Goal: Task Accomplishment & Management: Manage account settings

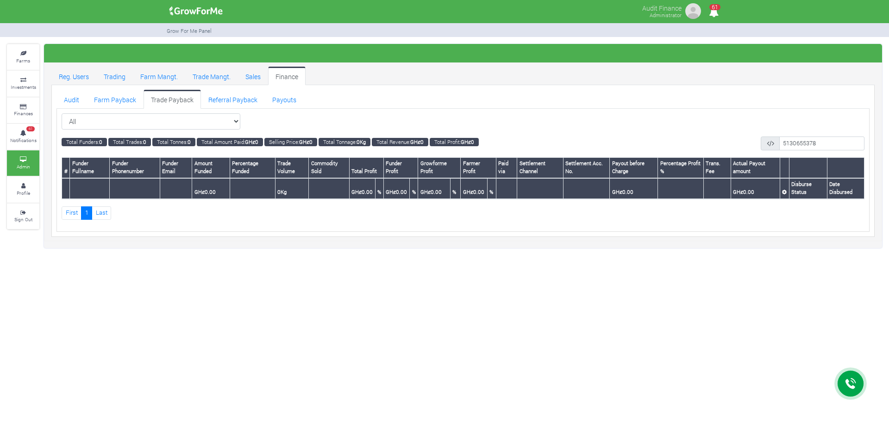
select select "?tradeschedule=30"
click at [62, 113] on select "All All Maize Trading (Maize Trade)" at bounding box center [151, 121] width 179 height 17
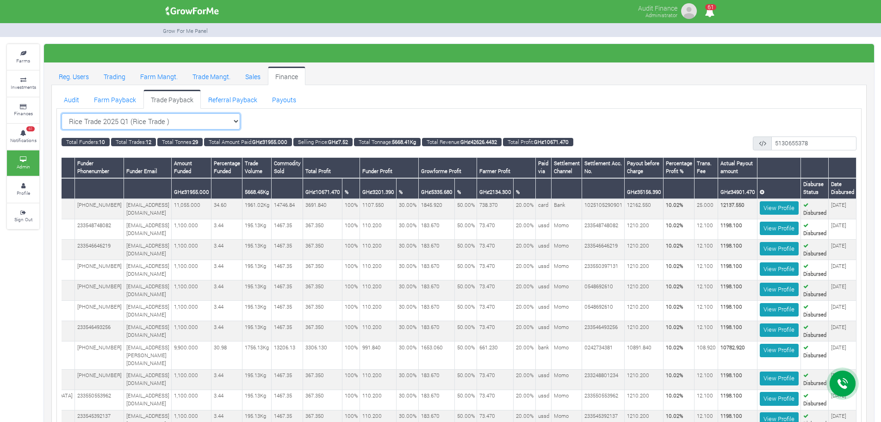
click at [236, 121] on select "Rice Trade 2025 Q1 (Rice Trade ) All Maize Trading (Maize Trade)" at bounding box center [151, 121] width 179 height 17
select select "?tradeschedule=29"
click at [62, 113] on select "Rice Trade 2025 Q1 (Rice Trade ) All Maize Trading (Maize Trade)" at bounding box center [151, 121] width 179 height 17
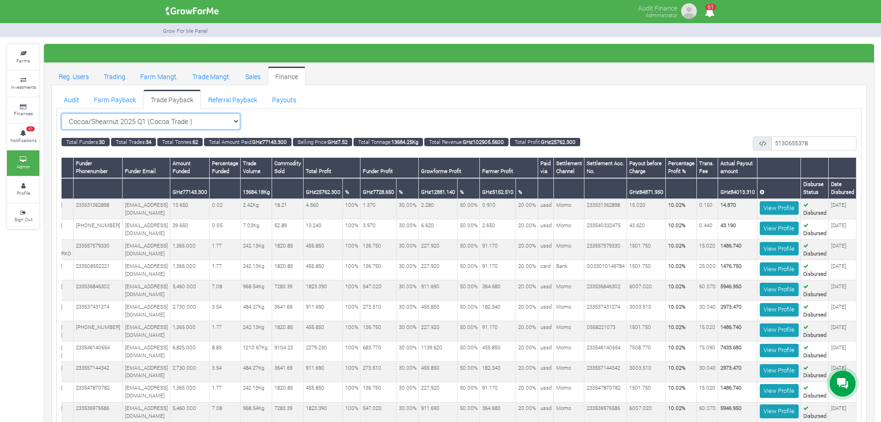
click at [240, 121] on select "Cocoa/Shearnut 2025 Q1 (Cocoa Trade ) All Maize Trading (Maize Trade)" at bounding box center [151, 121] width 179 height 17
select select "?tradeschedule=28"
click at [62, 113] on select "Cocoa/Shearnut 2025 Q1 (Cocoa Trade ) All Maize Trading (Maize Trade)" at bounding box center [151, 121] width 179 height 17
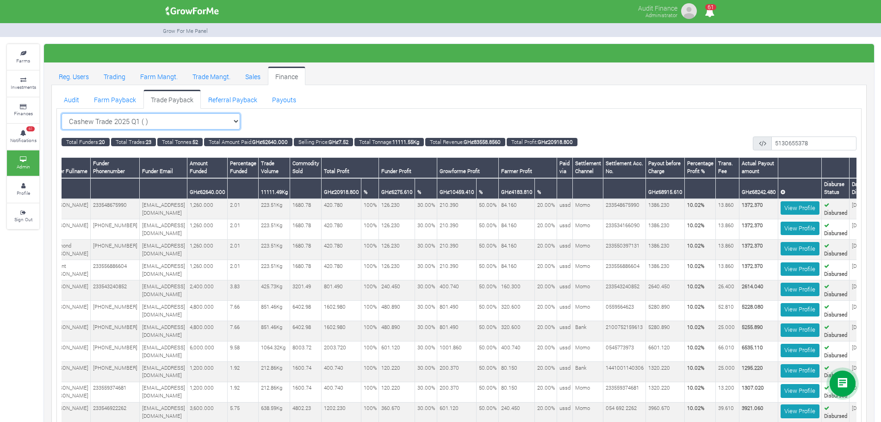
click at [238, 123] on select "Cashew Trade 2025 Q1 ( ) All Maize Trading (Maize Trade)" at bounding box center [151, 121] width 179 height 17
select select "?tradeschedule=27"
click at [62, 113] on select "Cashew Trade 2025 Q1 ( ) All Maize Trading (Maize Trade)" at bounding box center [151, 121] width 179 height 17
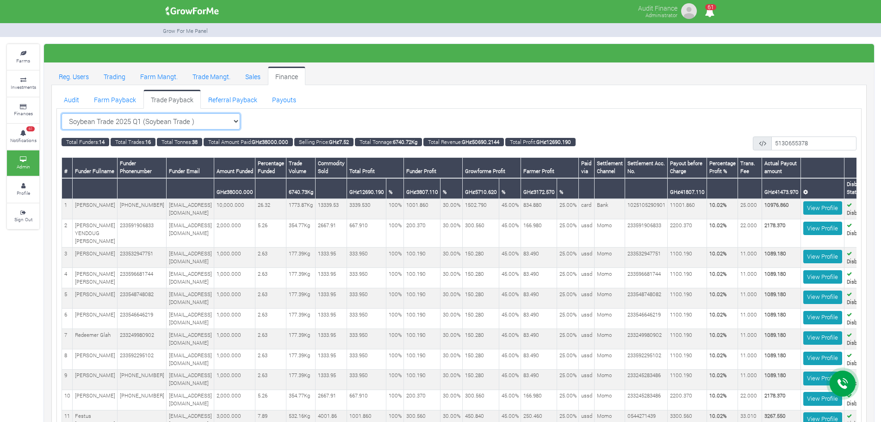
click at [223, 118] on select "Soybean Trade 2025 Q1 (Soybean Trade ) All Maize Trading (Maize Trade)" at bounding box center [151, 121] width 179 height 17
select select "?tradeschedule=26"
click at [62, 113] on select "Soybean Trade 2025 Q1 (Soybean Trade ) All Maize Trading (Maize Trade)" at bounding box center [151, 121] width 179 height 17
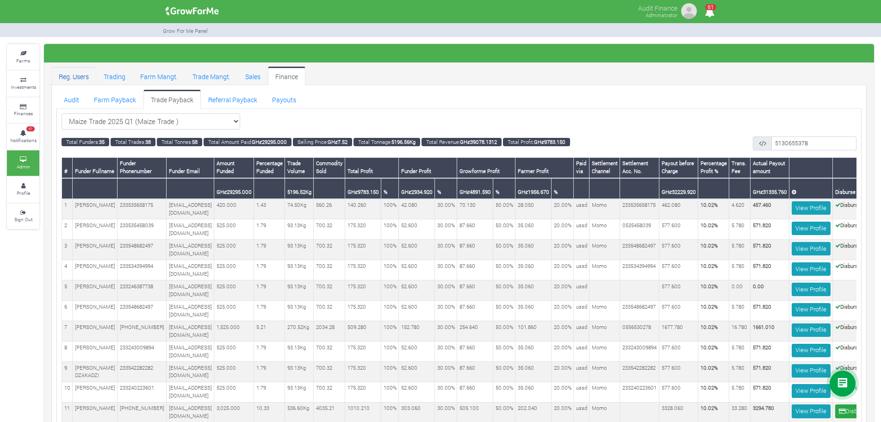
click at [75, 75] on link "Reg. Users" at bounding box center [73, 76] width 45 height 19
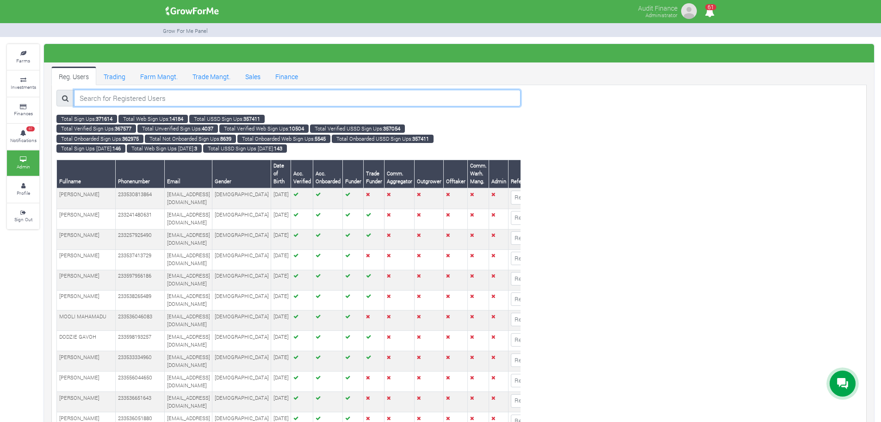
click at [336, 98] on input "search" at bounding box center [297, 98] width 447 height 17
paste input "233240099343"
type input "233240099343"
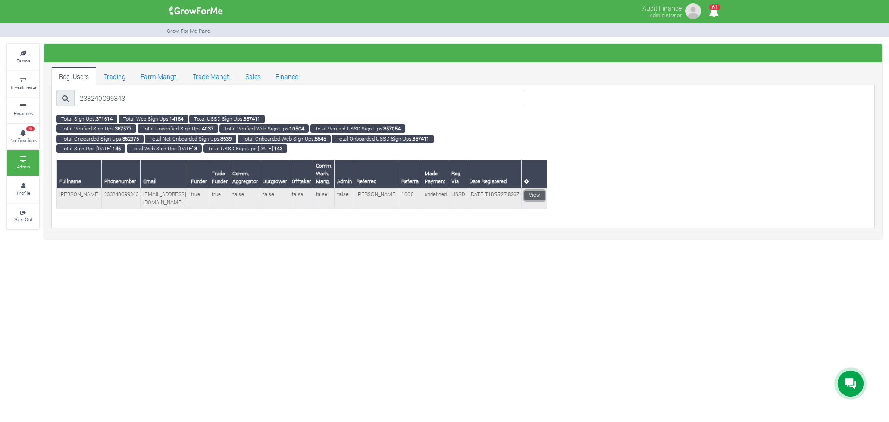
click at [529, 191] on link "View" at bounding box center [534, 196] width 21 height 10
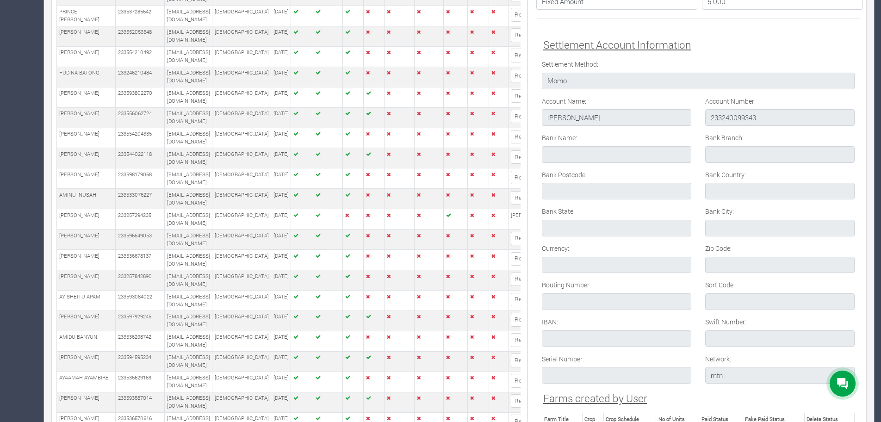
scroll to position [487, 0]
click at [579, 125] on input "SAMUEL BANAHENE" at bounding box center [617, 119] width 150 height 17
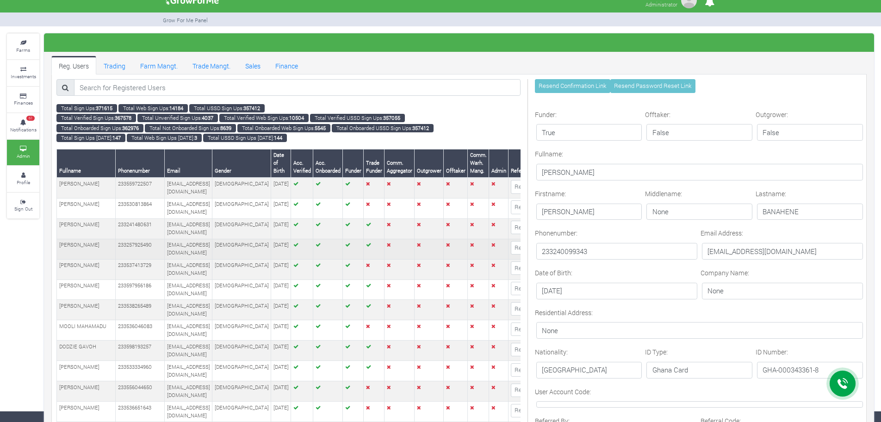
scroll to position [0, 0]
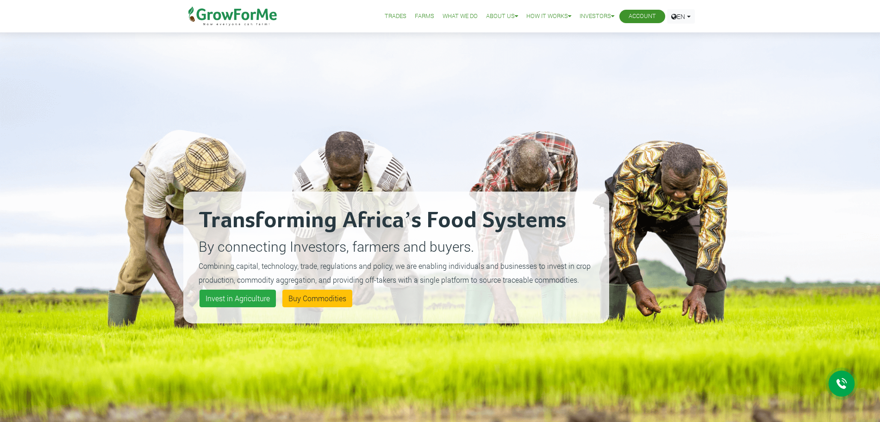
click at [644, 21] on li "Account" at bounding box center [642, 16] width 46 height 13
click at [644, 19] on link "Account" at bounding box center [642, 17] width 27 height 10
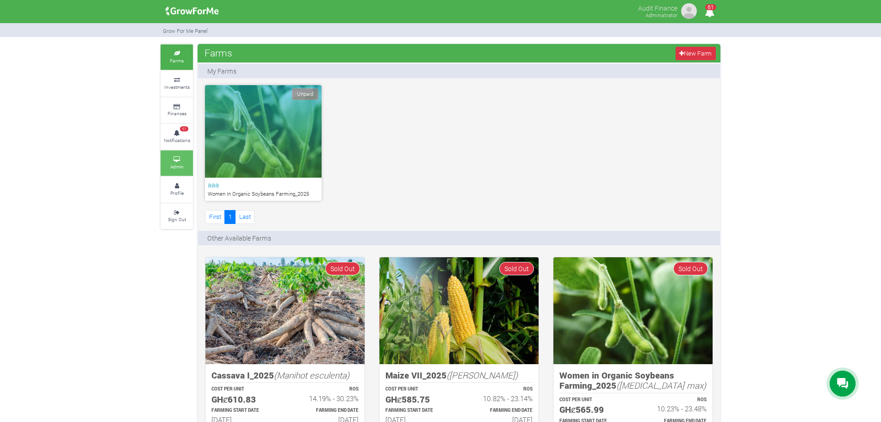
click at [181, 169] on small "Admin" at bounding box center [176, 166] width 13 height 6
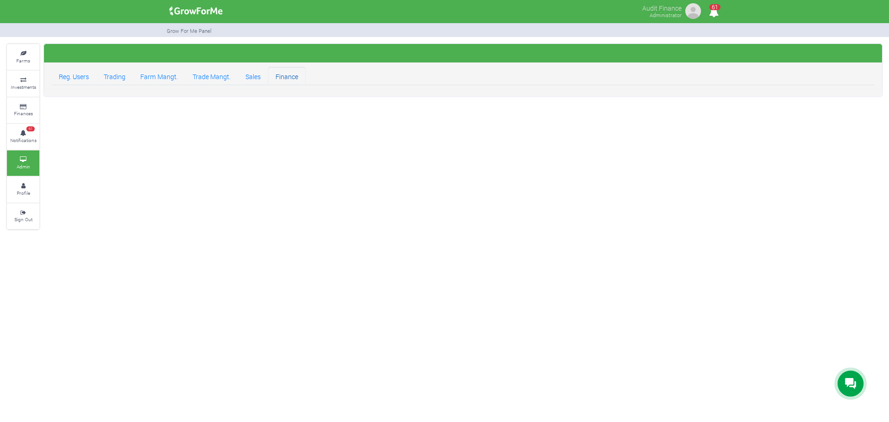
click at [280, 80] on link "Finance" at bounding box center [287, 76] width 38 height 19
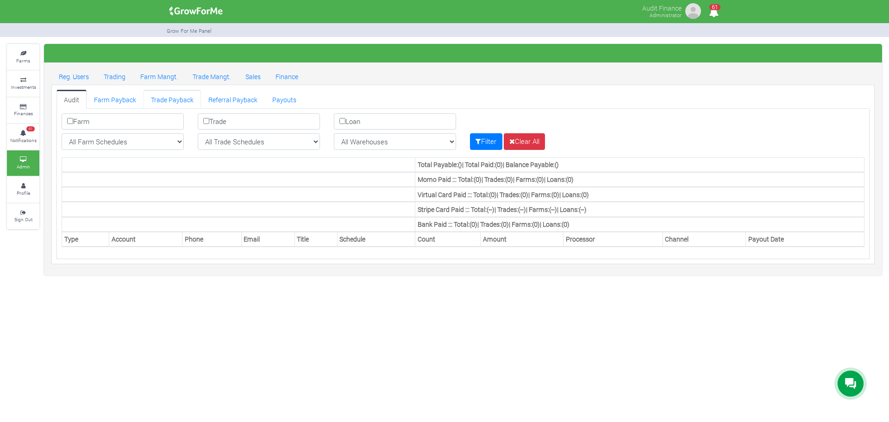
click at [165, 93] on link "Trade Payback" at bounding box center [172, 99] width 57 height 19
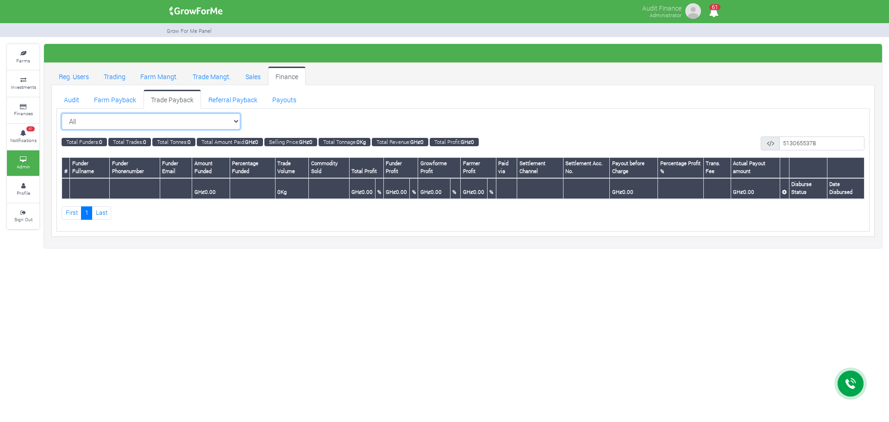
click at [237, 123] on select "All All Maize Trading (Maize Trade)" at bounding box center [151, 121] width 179 height 17
select select "?tradeschedule=26"
click at [62, 113] on select "All All Maize Trading (Maize Trade)" at bounding box center [151, 121] width 179 height 17
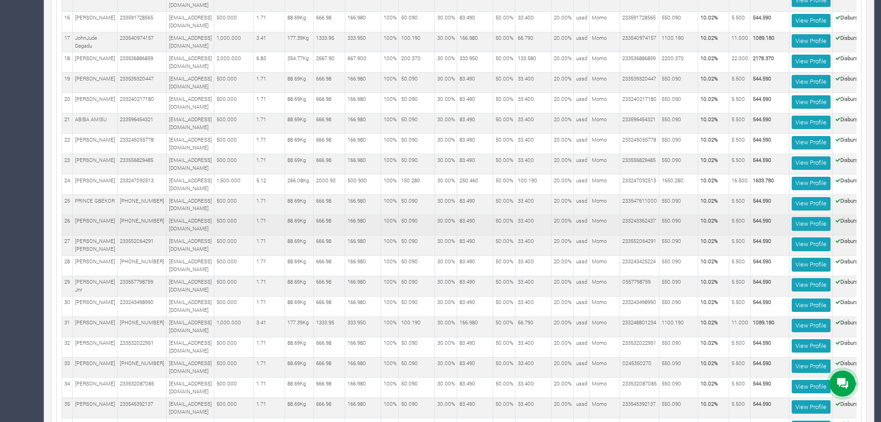
scroll to position [488, 0]
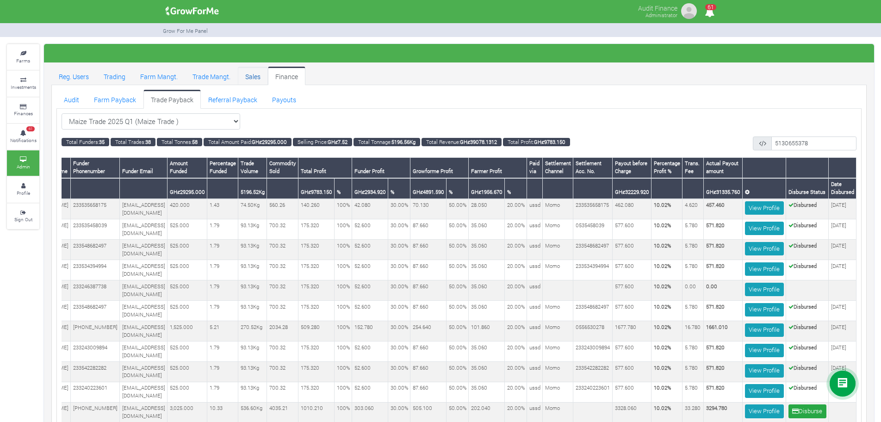
click at [250, 84] on link "Sales" at bounding box center [253, 76] width 30 height 19
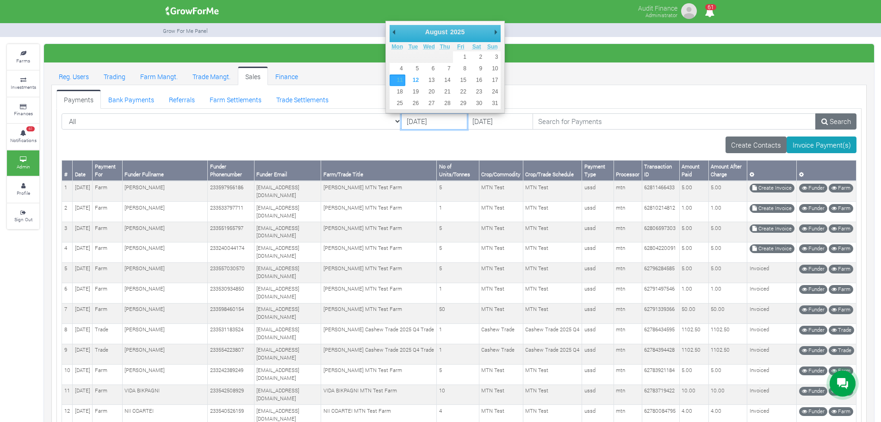
click at [401, 119] on input "11/08/2025" at bounding box center [434, 121] width 66 height 17
type input "[DATE]"
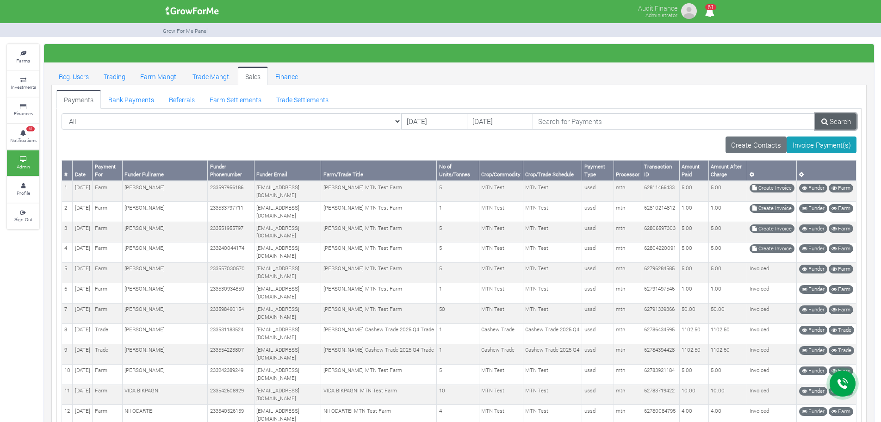
click at [827, 122] on icon at bounding box center [825, 121] width 6 height 7
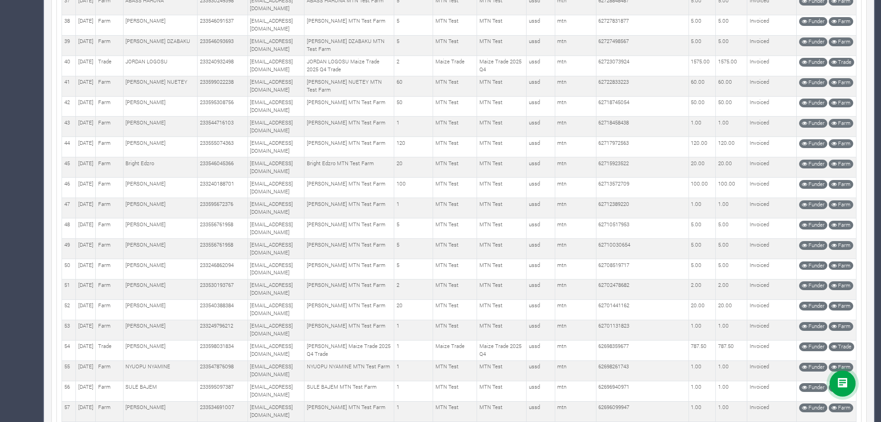
scroll to position [3223, 0]
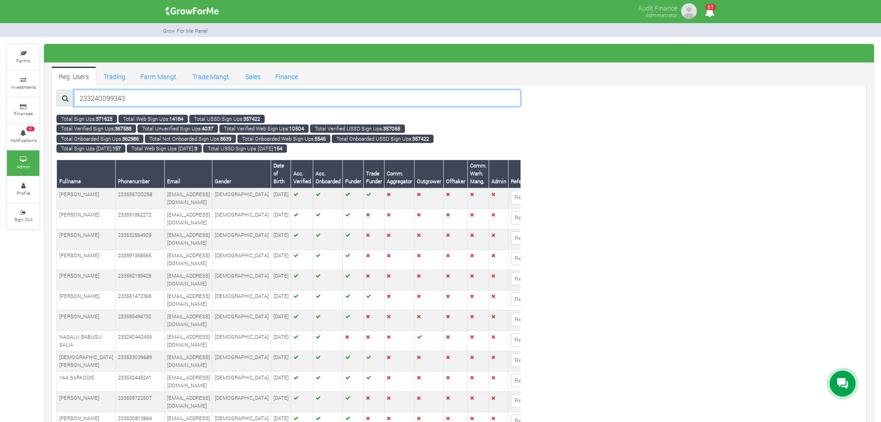
drag, startPoint x: 0, startPoint y: 0, endPoint x: 376, endPoint y: 101, distance: 389.2
click at [376, 101] on input "233240099343" at bounding box center [297, 98] width 447 height 17
